Goal: Information Seeking & Learning: Learn about a topic

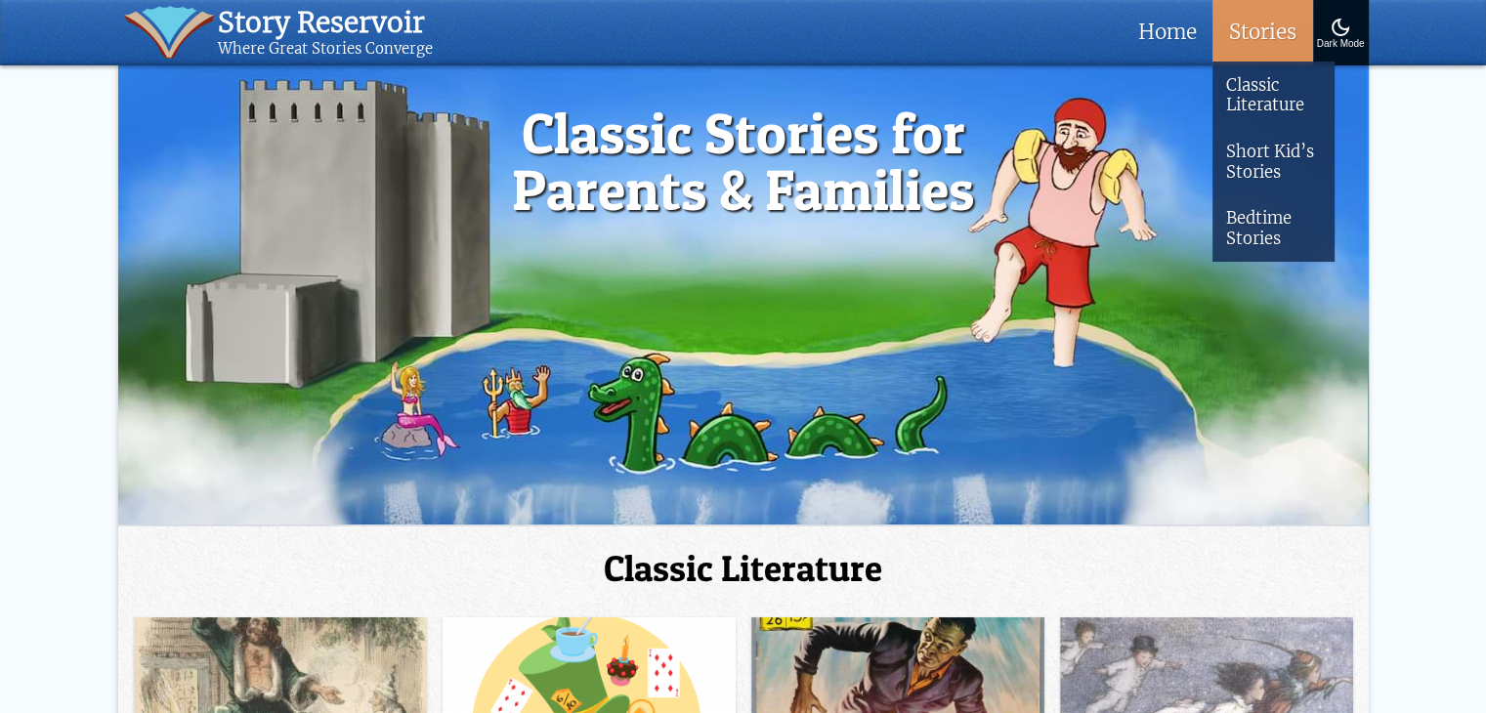
click at [1237, 28] on link "Stories" at bounding box center [1262, 32] width 100 height 65
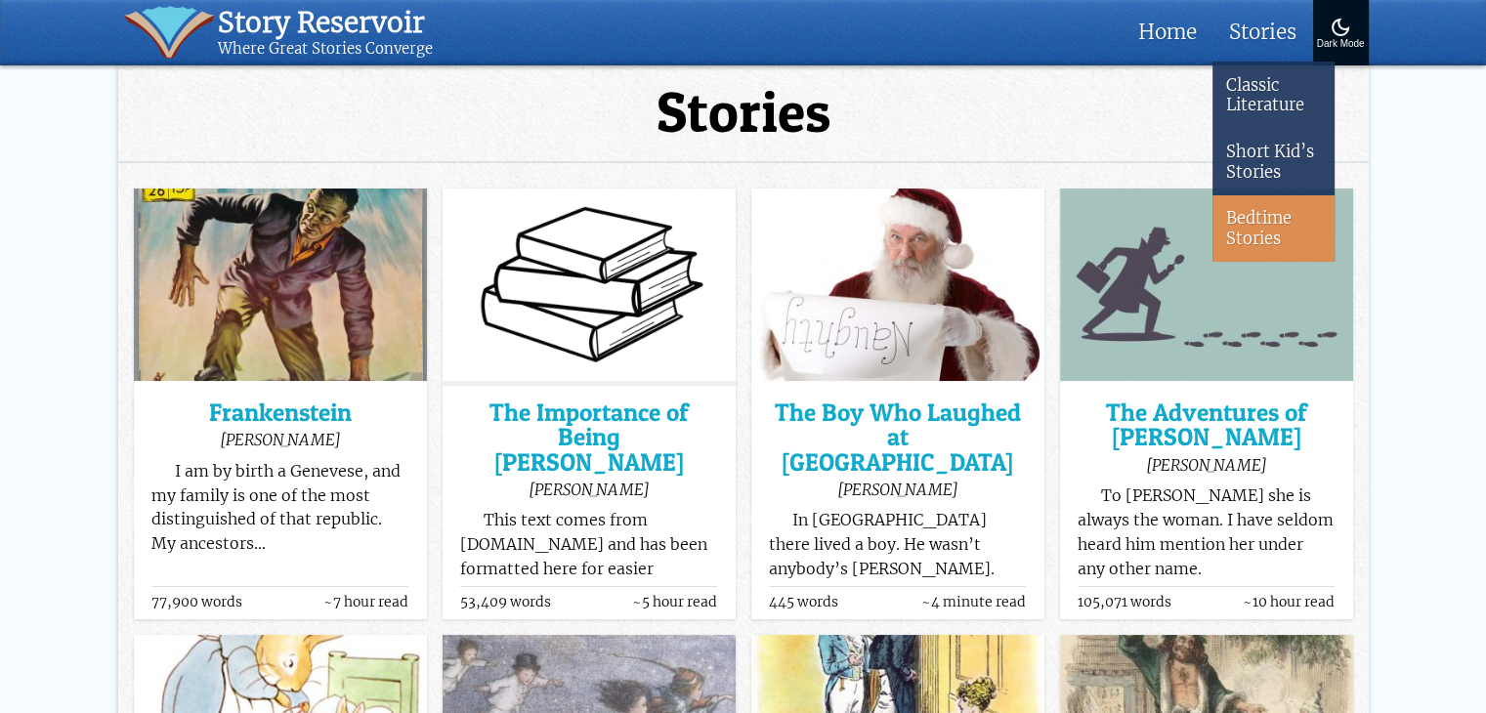
click at [1251, 204] on link "Bedtime Stories" at bounding box center [1273, 228] width 122 height 66
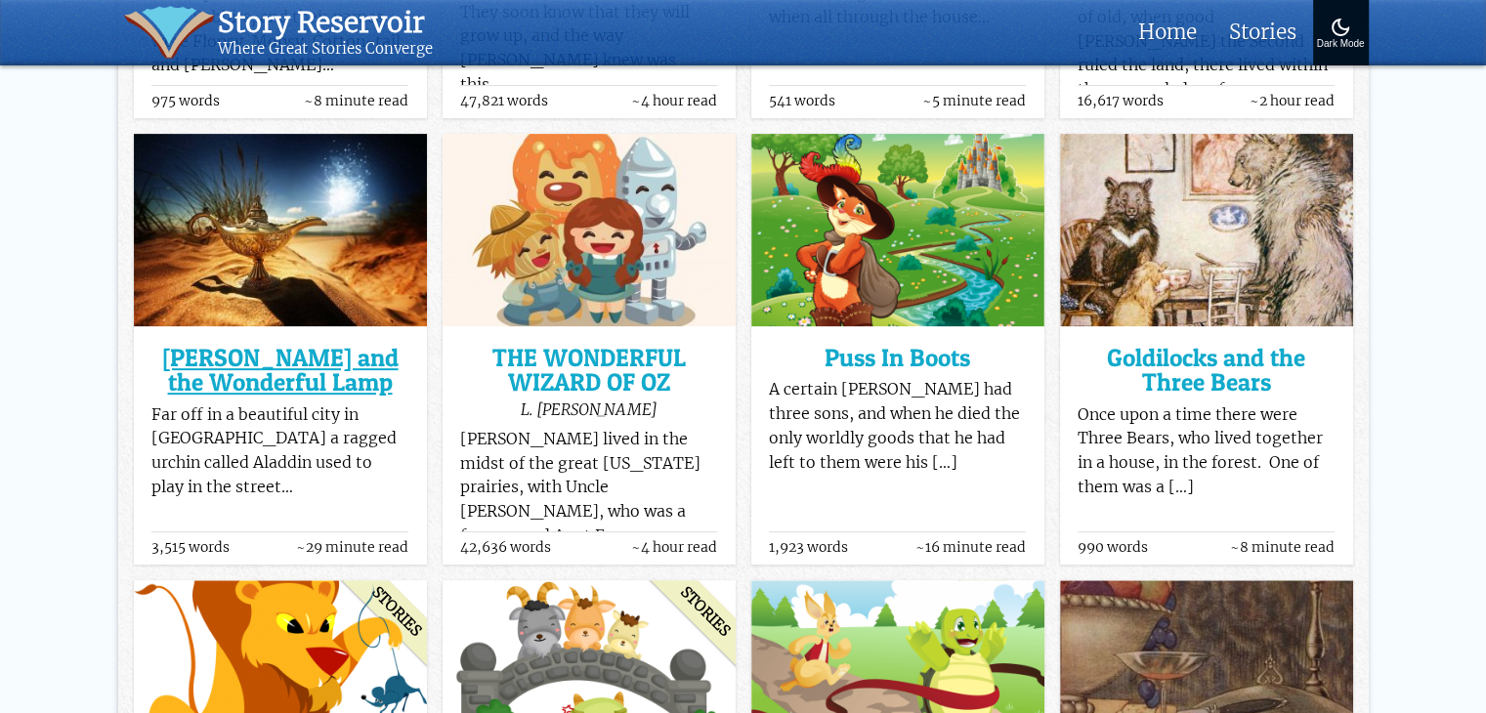
scroll to position [684, 0]
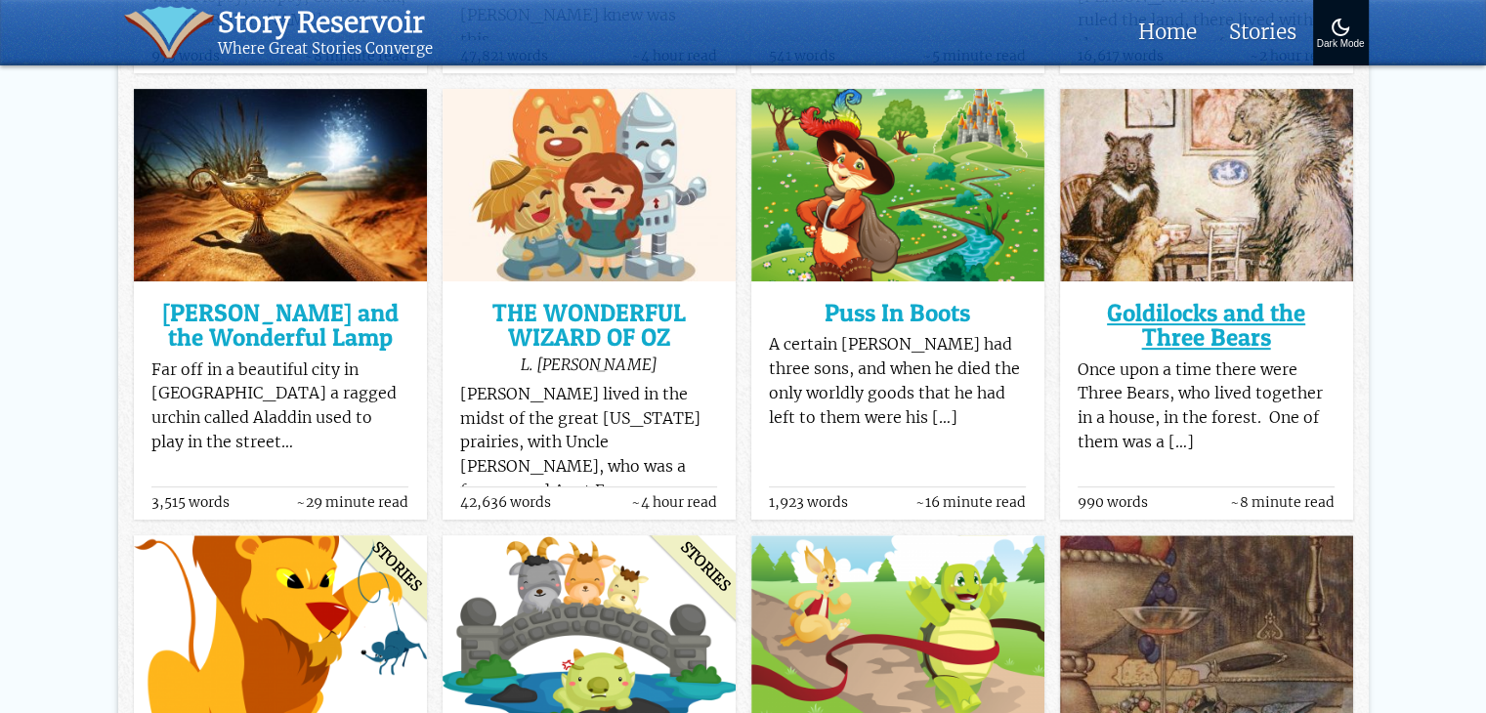
click at [1248, 318] on h3 "Goldilocks and the Three Bears" at bounding box center [1205, 326] width 257 height 50
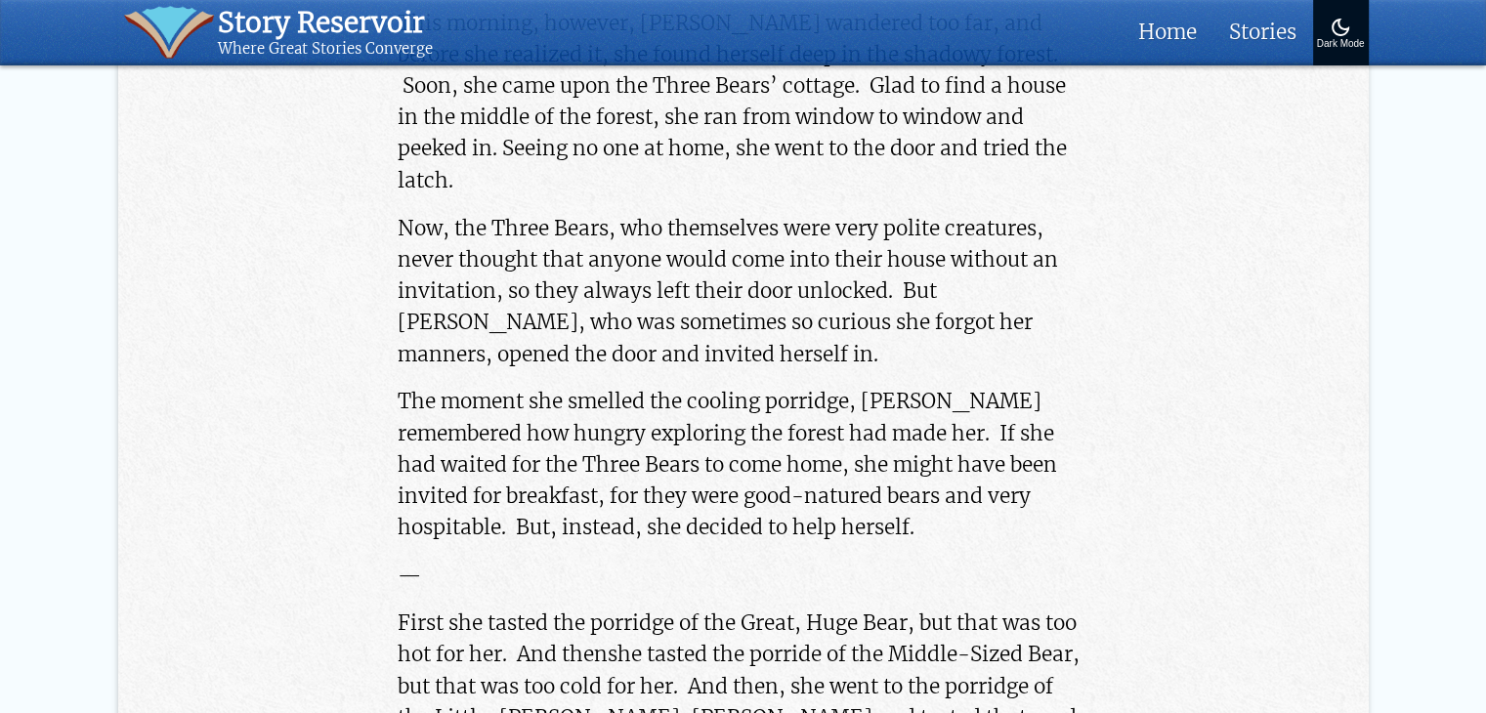
scroll to position [1367, 0]
